Goal: Use online tool/utility: Utilize a website feature to perform a specific function

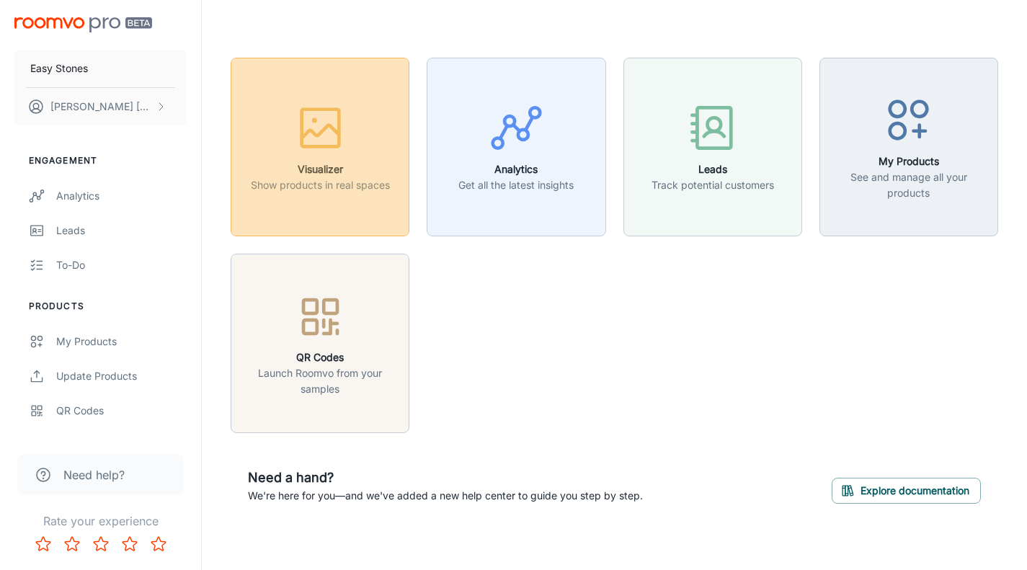
click at [336, 165] on h6 "Visualizer" at bounding box center [320, 170] width 139 height 16
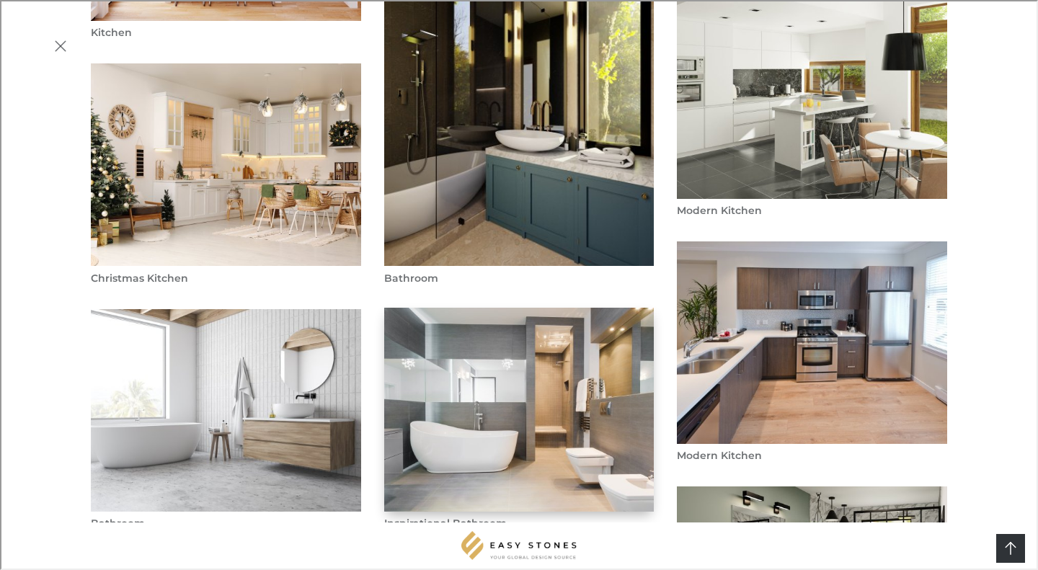
scroll to position [2091, 0]
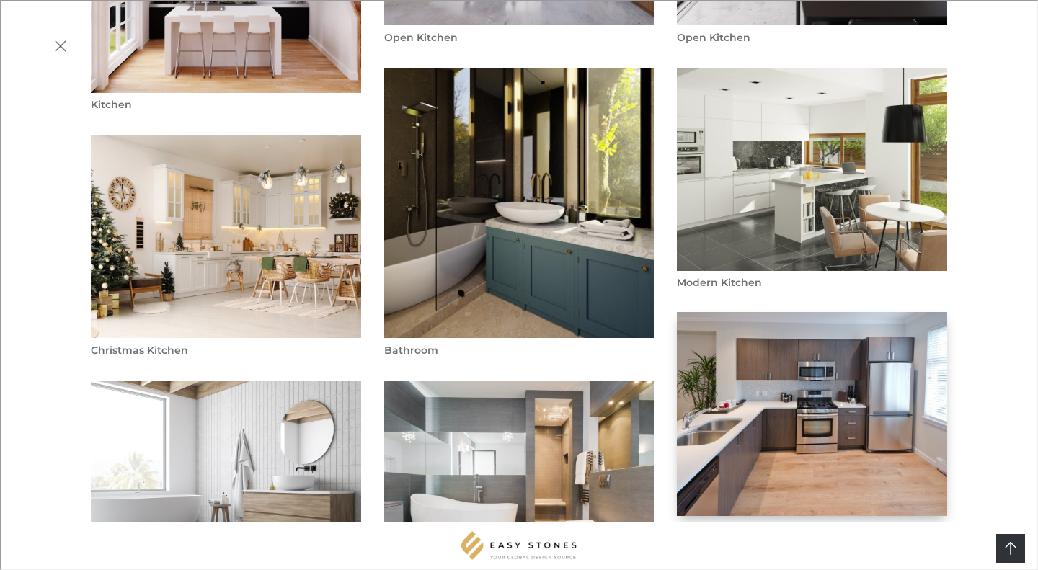
click at [846, 311] on img "Modern Kitchen" at bounding box center [812, 414] width 273 height 206
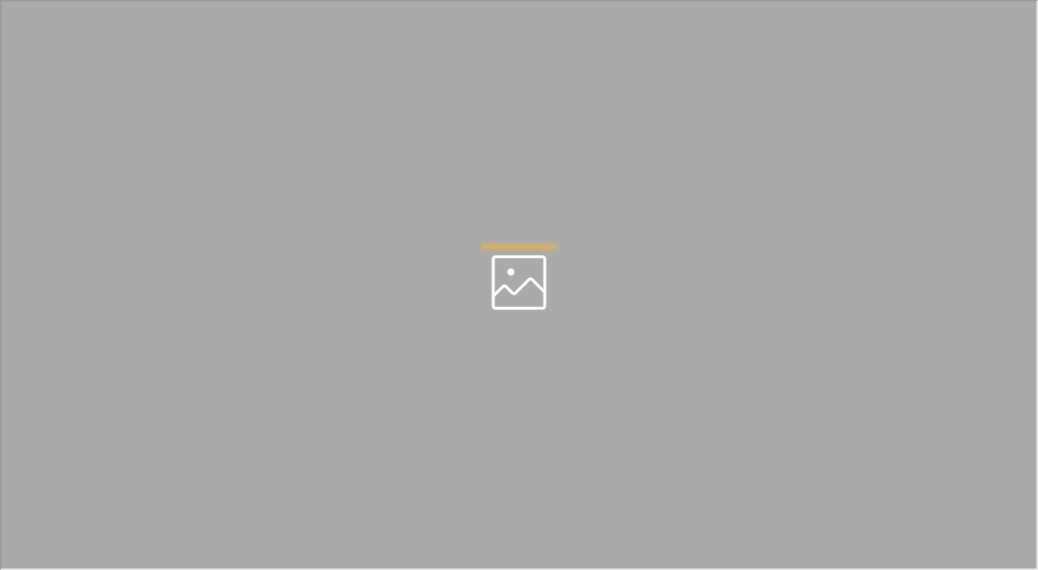
scroll to position [0, 0]
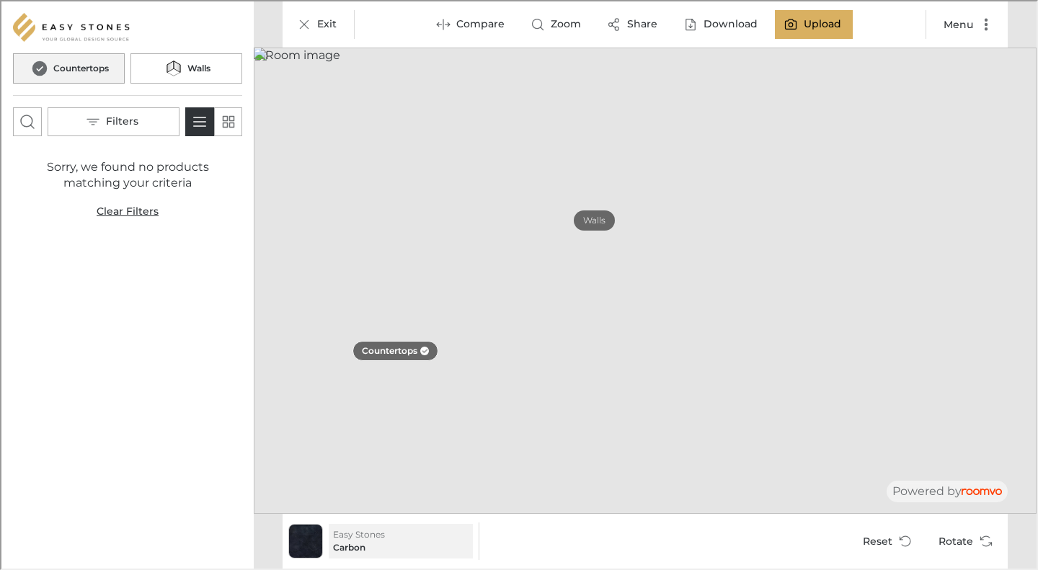
click at [361, 539] on p "Easy Stones" at bounding box center [358, 533] width 52 height 13
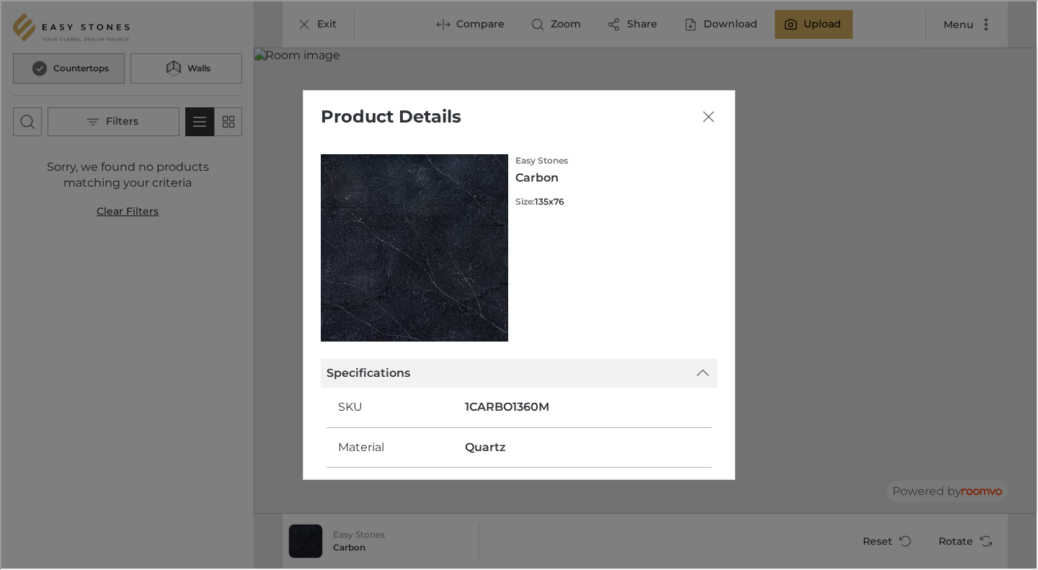
click at [700, 371] on polyline at bounding box center [701, 372] width 11 height 6
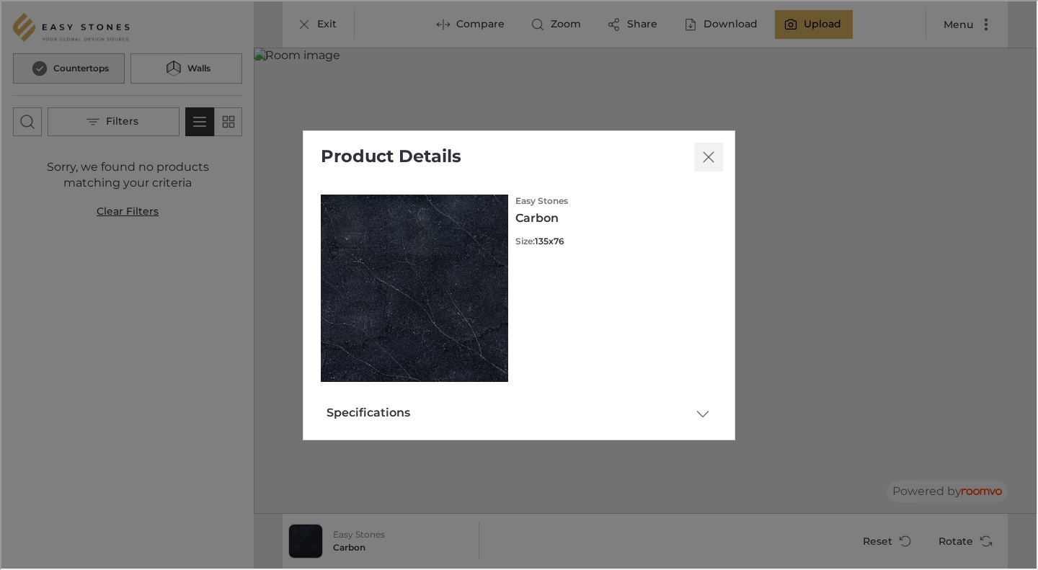
click at [710, 153] on line "Close dialog" at bounding box center [707, 156] width 10 height 10
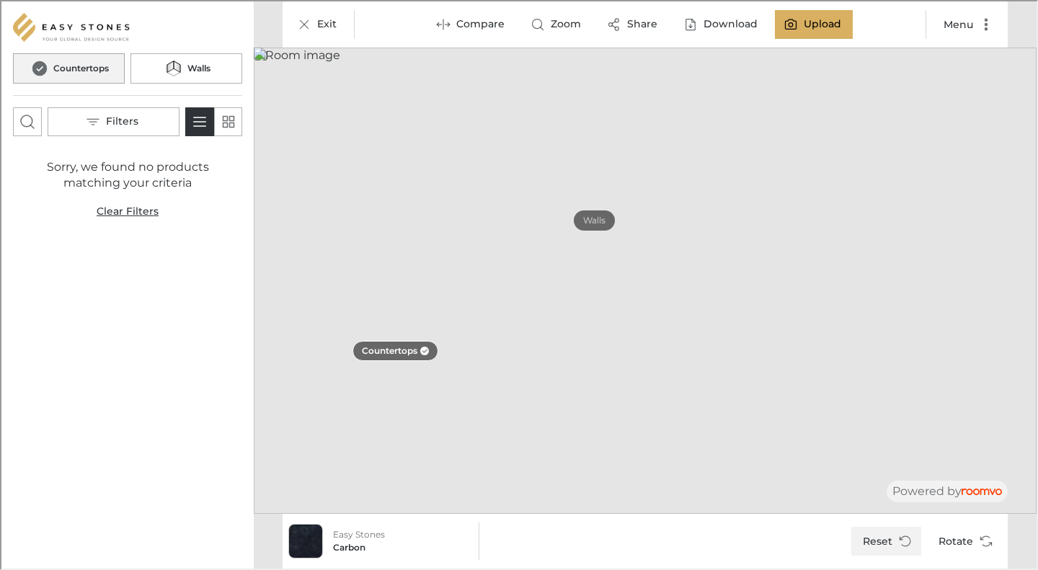
click at [879, 535] on button "Reset" at bounding box center [885, 540] width 70 height 29
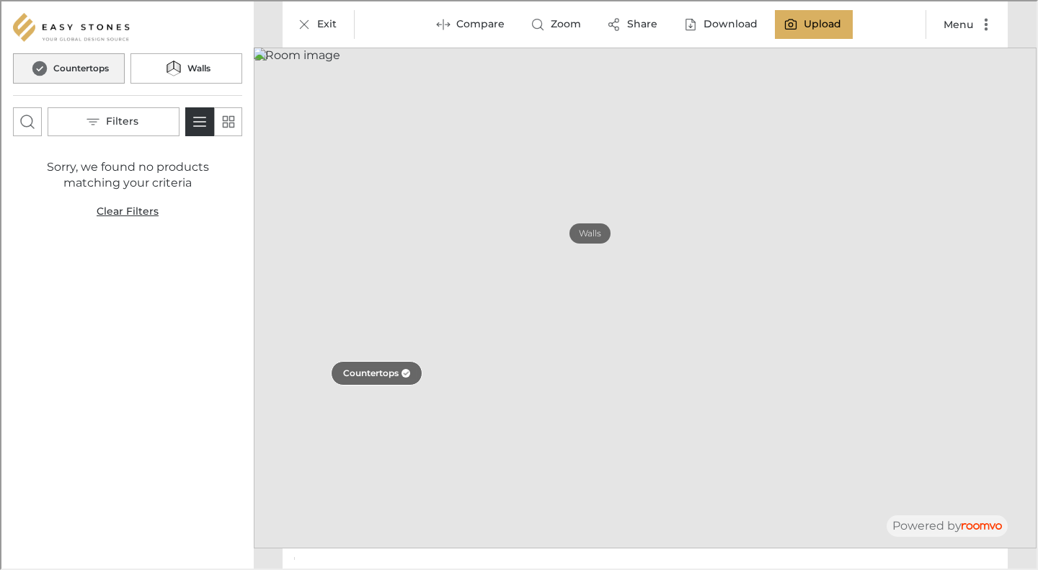
click at [370, 369] on p "Countertops" at bounding box center [370, 372] width 56 height 12
click at [365, 368] on p "Countertops" at bounding box center [374, 372] width 53 height 12
click at [74, 64] on h6 "Countertops" at bounding box center [80, 67] width 56 height 13
click at [968, 17] on button "Menu" at bounding box center [966, 23] width 70 height 29
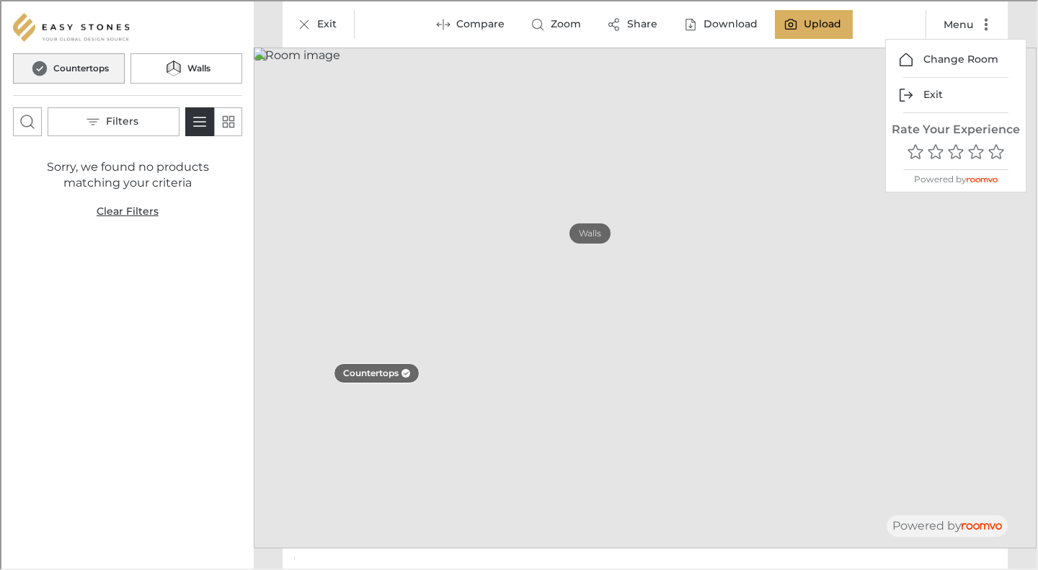
click at [631, 375] on div at bounding box center [517, 283] width 1035 height 567
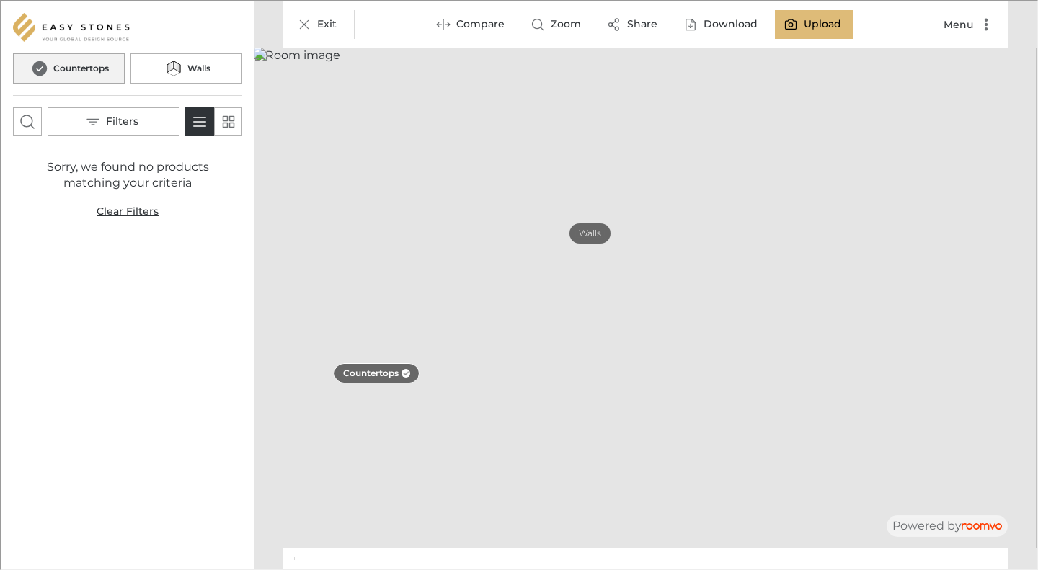
click at [817, 17] on label "Upload" at bounding box center [820, 23] width 37 height 14
click at [981, 22] on icon "More actions" at bounding box center [985, 23] width 14 height 14
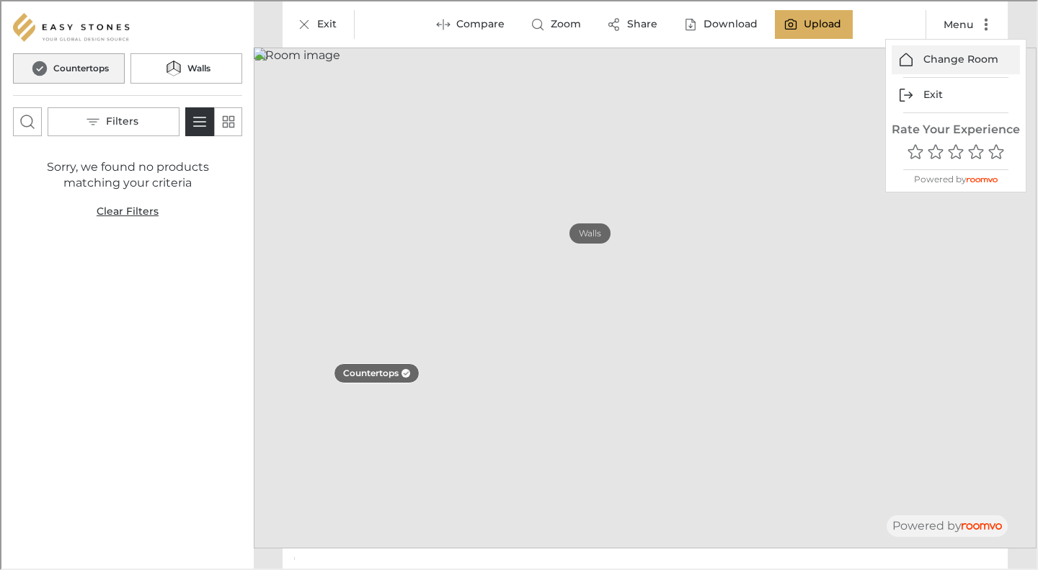
click at [953, 50] on button "Change Room" at bounding box center [954, 58] width 128 height 29
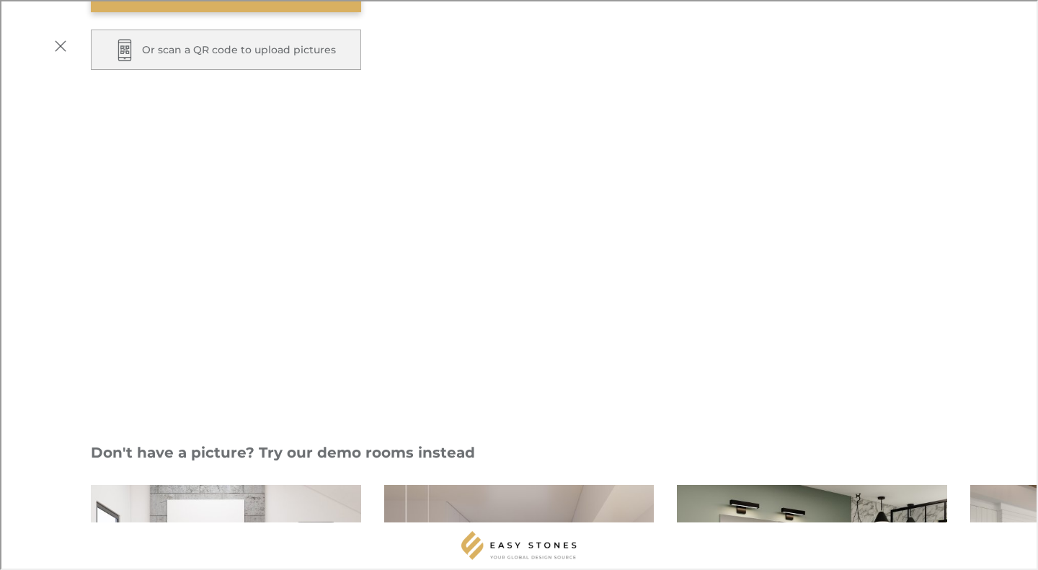
scroll to position [360, 0]
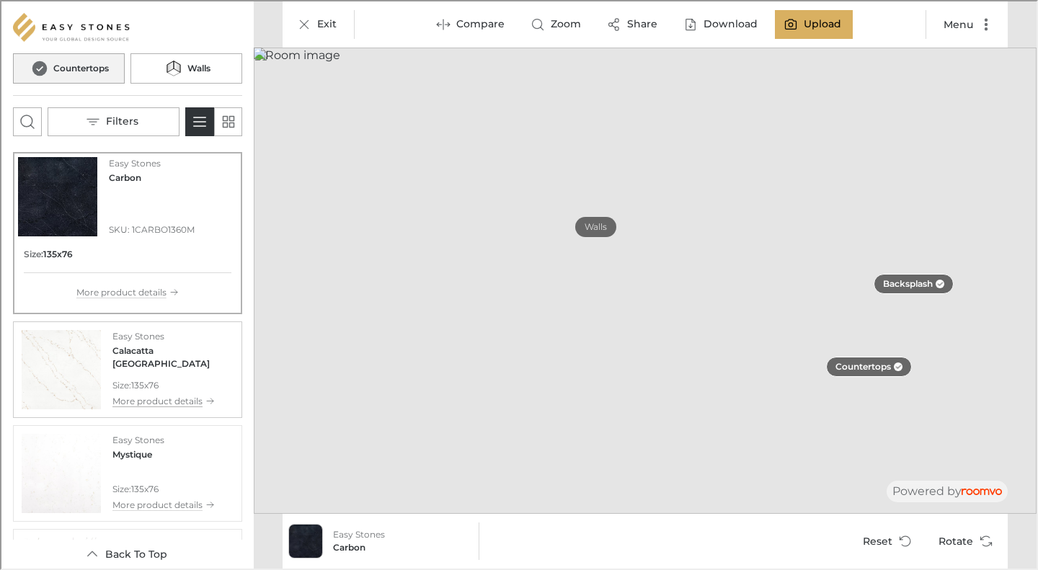
scroll to position [144, 0]
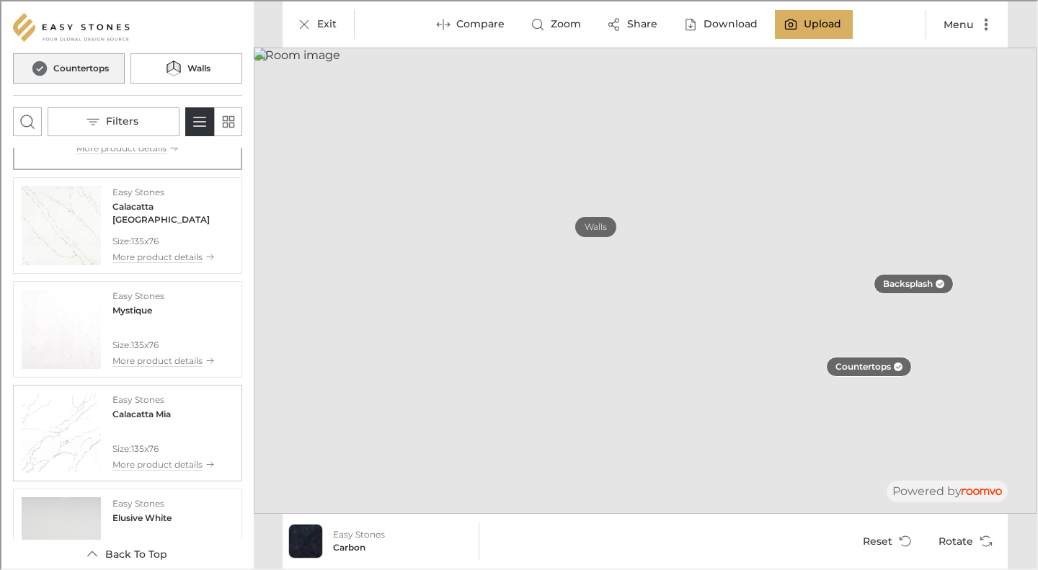
click at [61, 428] on img "See Calacatta Mia in the room" at bounding box center [59, 431] width 79 height 79
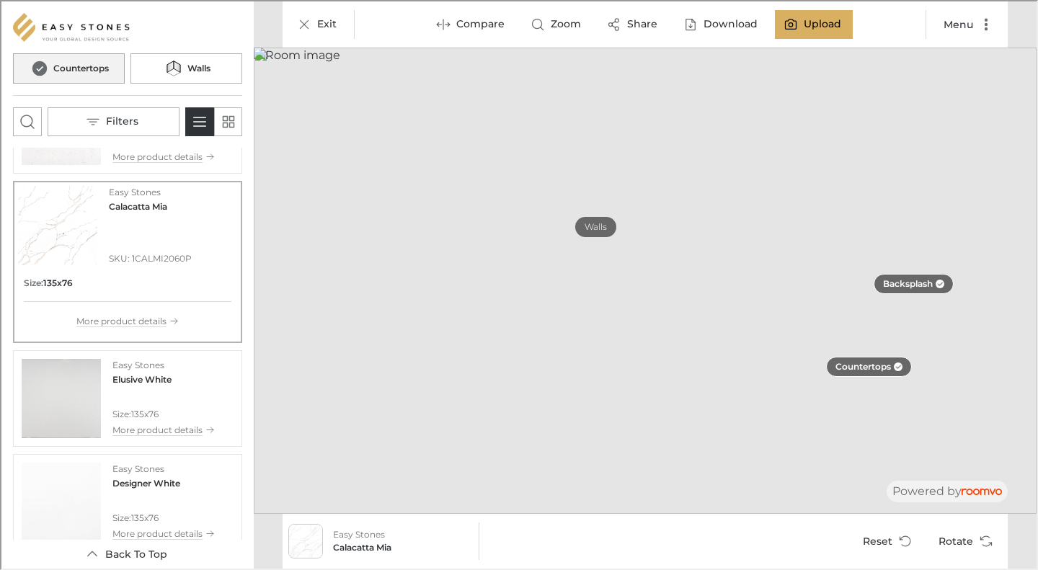
scroll to position [288, 0]
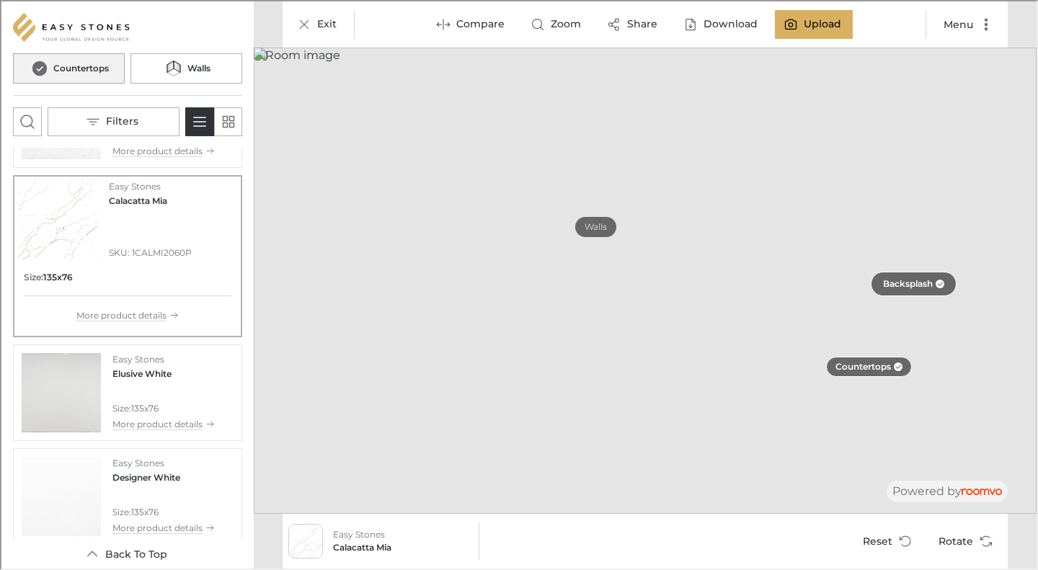
click at [911, 277] on p "Backsplash" at bounding box center [907, 283] width 50 height 12
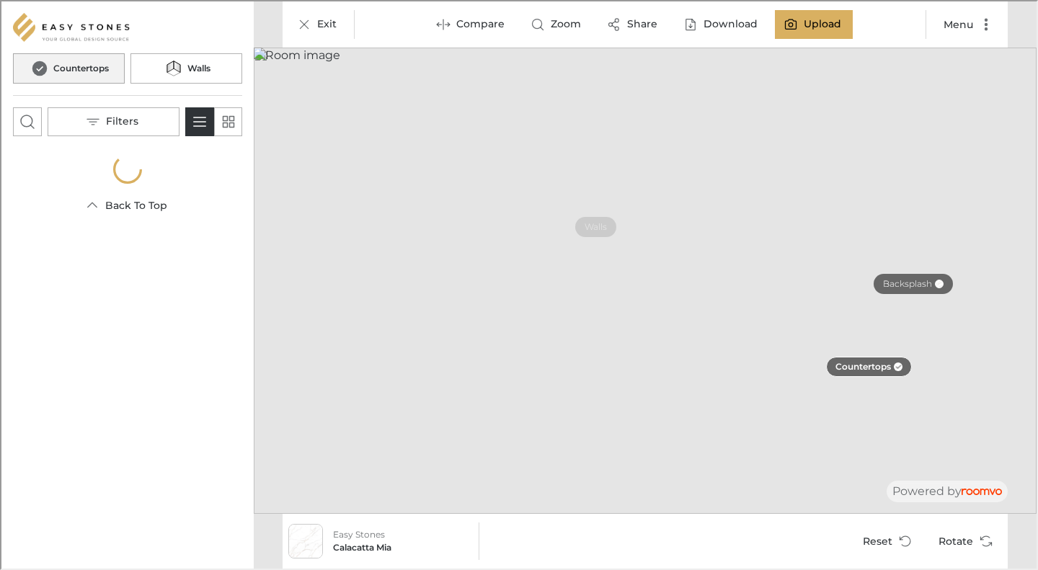
scroll to position [0, 0]
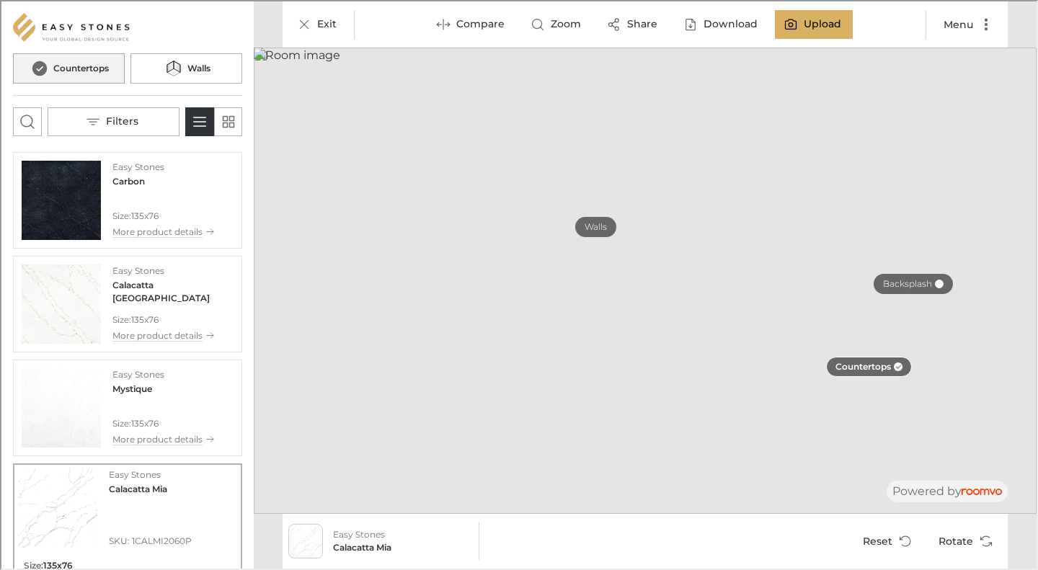
click at [94, 206] on img "See Carbon in the room" at bounding box center [59, 198] width 79 height 79
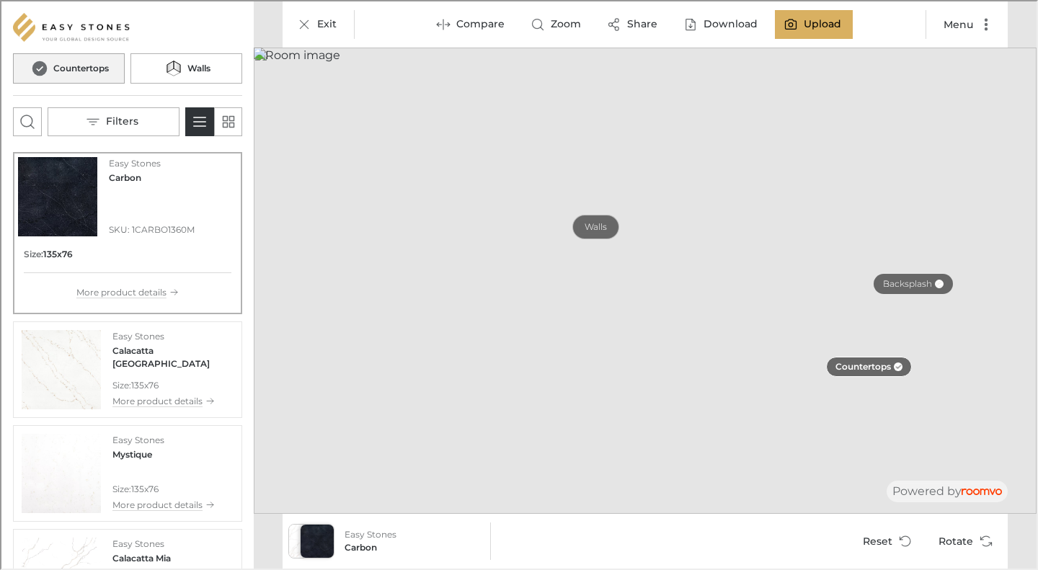
click at [603, 226] on p "Walls" at bounding box center [594, 226] width 22 height 12
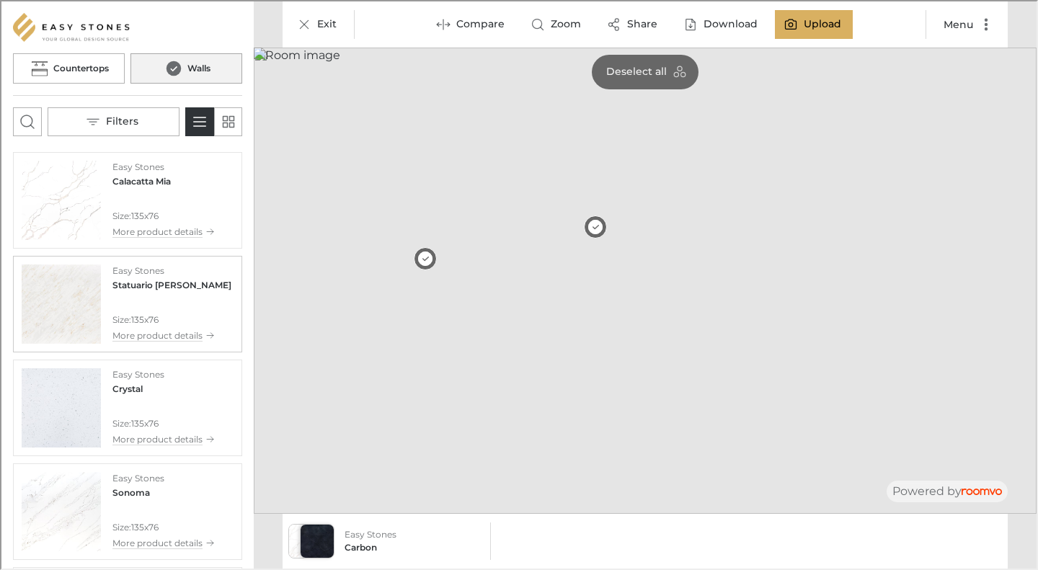
drag, startPoint x: 79, startPoint y: 324, endPoint x: 118, endPoint y: 470, distance: 151.3
click at [80, 324] on img "See Statuario Dorato in the room" at bounding box center [59, 302] width 79 height 79
